Goal: Information Seeking & Learning: Learn about a topic

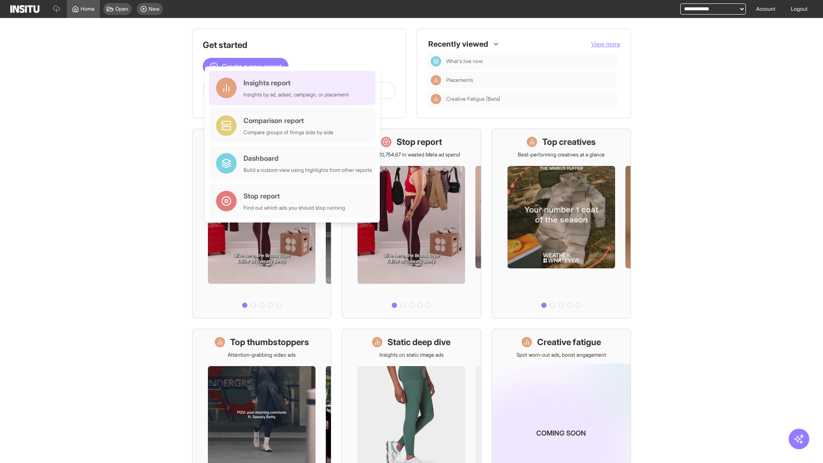
click at [294, 88] on div "Insights report Insights by ad, adset, campaign, or placement" at bounding box center [295, 88] width 105 height 21
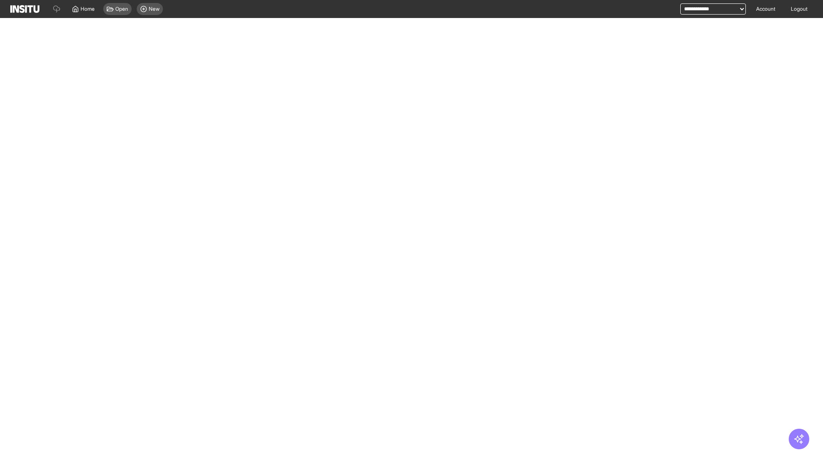
select select "**"
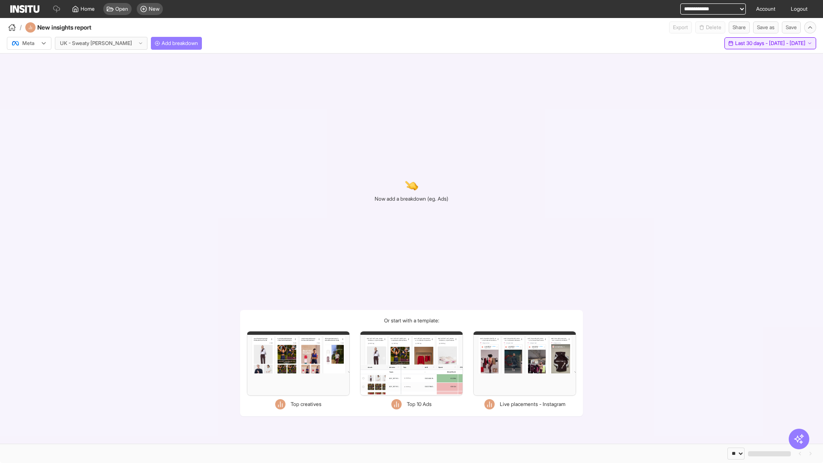
click at [751, 43] on span "Last 30 days - [DATE] - [DATE]" at bounding box center [770, 43] width 70 height 7
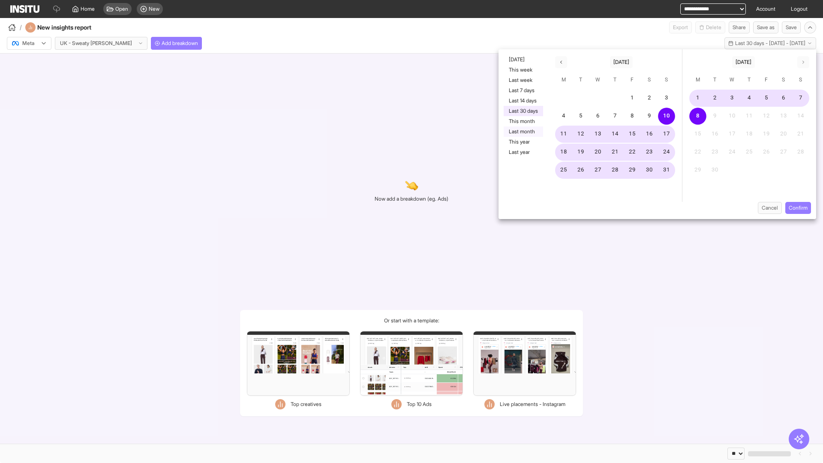
click at [522, 132] on button "Last month" at bounding box center [523, 131] width 39 height 10
